Goal: Find contact information: Find contact information

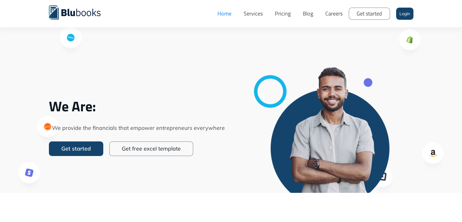
click at [252, 14] on link "Services" at bounding box center [253, 14] width 31 height 18
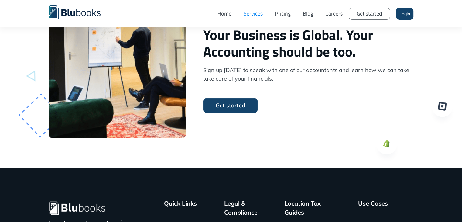
scroll to position [1642, 0]
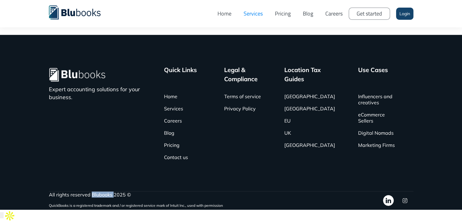
copy div "Blubooks"
drag, startPoint x: 91, startPoint y: 207, endPoint x: 112, endPoint y: 207, distance: 20.7
click at [112, 198] on div "All rights reserved Blubooks 2025 ©" at bounding box center [136, 194] width 174 height 6
click at [182, 163] on link "Contact us" at bounding box center [176, 157] width 24 height 12
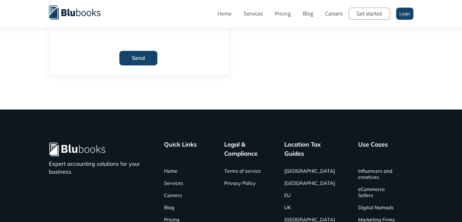
scroll to position [308, 0]
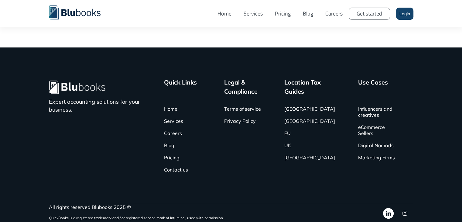
click at [389, 212] on img at bounding box center [388, 213] width 11 height 11
